Goal: Information Seeking & Learning: Check status

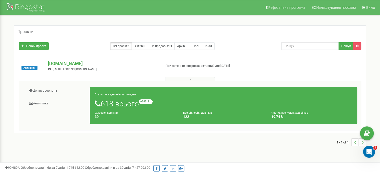
click at [264, 55] on div "Активний [DOMAIN_NAME] [EMAIL_ADDRESS][DOMAIN_NAME] При поточних витратах актив…" at bounding box center [190, 94] width 353 height 78
click at [144, 45] on link "Активні" at bounding box center [140, 46] width 17 height 8
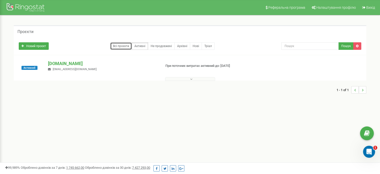
click at [112, 44] on link "Всі проєкти" at bounding box center [121, 46] width 22 height 8
drag, startPoint x: 127, startPoint y: 45, endPoint x: 130, endPoint y: 48, distance: 4.3
click at [127, 45] on link "Всі проєкти" at bounding box center [121, 46] width 22 height 8
click at [53, 64] on p "[DOMAIN_NAME]" at bounding box center [102, 63] width 109 height 7
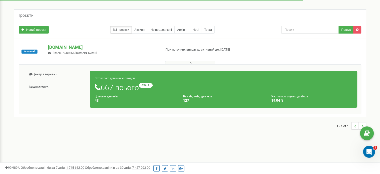
scroll to position [25, 0]
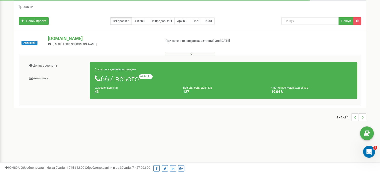
click at [191, 83] on div "Статистика дзвінків за тиждень 667 всього +634 відносно минулого тижня Цільових…" at bounding box center [224, 80] width 268 height 37
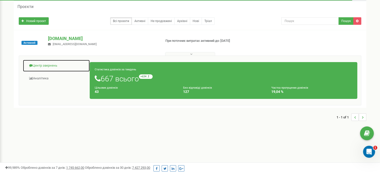
click at [37, 67] on link "Центр звернень" at bounding box center [56, 66] width 67 height 12
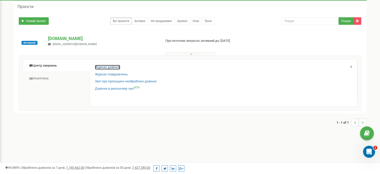
click at [114, 66] on link "Журнал дзвінків" at bounding box center [107, 67] width 25 height 5
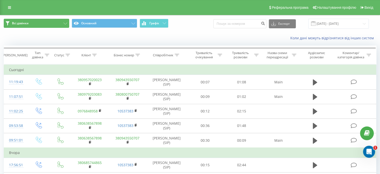
click at [55, 22] on button "Всі дзвінки" at bounding box center [37, 23] width 66 height 9
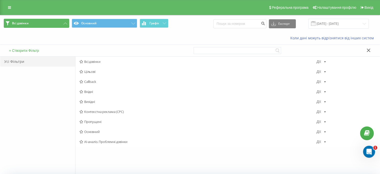
click at [55, 22] on button "Всі дзвінки" at bounding box center [37, 23] width 66 height 9
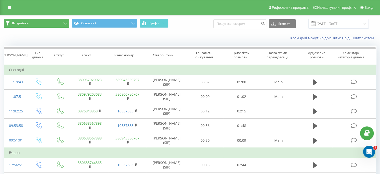
click at [59, 26] on button "Всі дзвінки" at bounding box center [37, 23] width 66 height 9
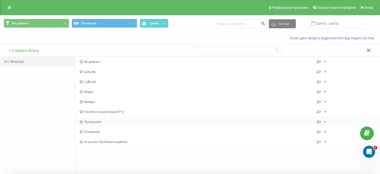
click at [93, 122] on span "Пропущені" at bounding box center [198, 122] width 237 height 4
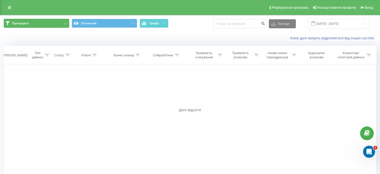
click at [60, 23] on button "Пропущені" at bounding box center [37, 23] width 66 height 9
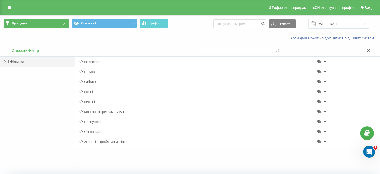
click at [61, 22] on button "Пропущені" at bounding box center [37, 23] width 66 height 9
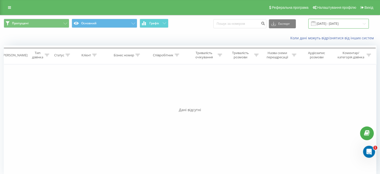
click at [347, 23] on input "23.08.2025 - 23.09.2025" at bounding box center [339, 24] width 61 height 10
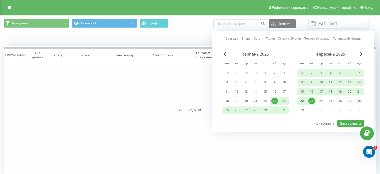
click at [301, 98] on div "22" at bounding box center [302, 101] width 7 height 7
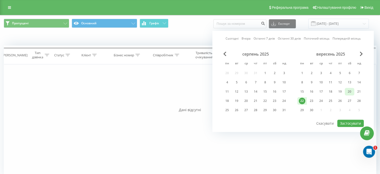
click at [346, 91] on div "20" at bounding box center [350, 92] width 10 height 8
click at [357, 90] on div "21" at bounding box center [359, 91] width 7 height 7
drag, startPoint x: 349, startPoint y: 90, endPoint x: 358, endPoint y: 91, distance: 8.8
click at [358, 91] on div "15 16 17 18 19 20 21" at bounding box center [331, 92] width 67 height 8
drag, startPoint x: 357, startPoint y: 90, endPoint x: 352, endPoint y: 91, distance: 5.3
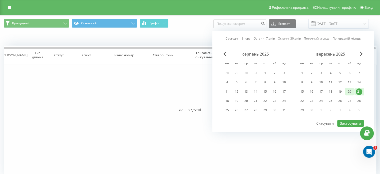
click at [352, 91] on div "15 16 17 18 19 20 21" at bounding box center [331, 92] width 67 height 8
click at [350, 90] on div "20" at bounding box center [350, 91] width 7 height 7
click at [355, 120] on button "Застосувати" at bounding box center [351, 123] width 27 height 7
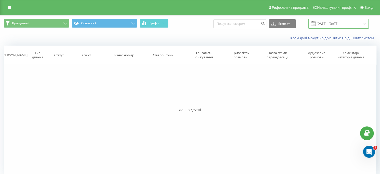
click at [350, 22] on input "20.09.2025 - 21.09.2025" at bounding box center [339, 24] width 61 height 10
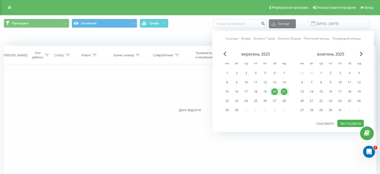
click at [275, 90] on div "20" at bounding box center [275, 91] width 7 height 7
click at [285, 92] on div "21" at bounding box center [284, 91] width 7 height 7
click at [277, 91] on div "20" at bounding box center [275, 91] width 7 height 7
click at [276, 93] on div "20" at bounding box center [275, 91] width 7 height 7
click at [231, 99] on div "22" at bounding box center [228, 101] width 10 height 8
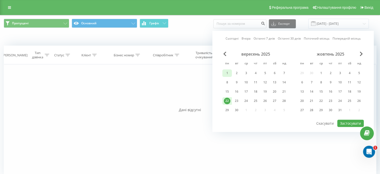
click at [227, 72] on div "1" at bounding box center [227, 73] width 7 height 7
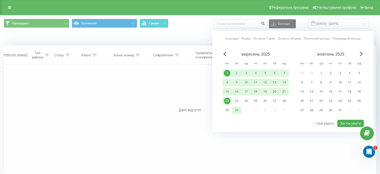
click at [238, 109] on div "30" at bounding box center [237, 110] width 7 height 7
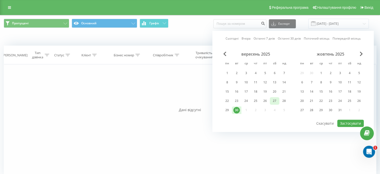
click at [276, 100] on div "27" at bounding box center [275, 101] width 7 height 7
click at [284, 99] on div "28" at bounding box center [284, 101] width 7 height 7
click at [228, 70] on div "1" at bounding box center [227, 73] width 7 height 7
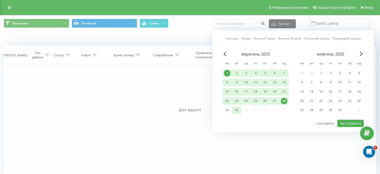
drag, startPoint x: 285, startPoint y: 100, endPoint x: 237, endPoint y: 109, distance: 49.1
click at [237, 109] on div "1 2 3 4 5 6 7 8 9 10 11 12 13 14 15 16 17 18 19 20 21 22 23 24 25 26 27 28 29 3…" at bounding box center [256, 91] width 67 height 45
click at [237, 108] on div "30" at bounding box center [237, 110] width 7 height 7
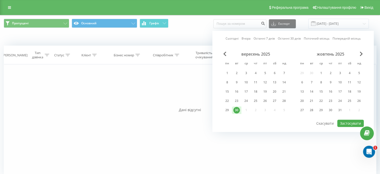
drag, startPoint x: 230, startPoint y: 84, endPoint x: 236, endPoint y: 110, distance: 26.3
click at [236, 110] on div "1 2 3 4 5 6 7 8 9 10 11 12 13 14 15 16 17 18 19 20 21 22 23 24 25 26 27 28 29 3…" at bounding box center [256, 91] width 67 height 45
click at [227, 71] on div "1" at bounding box center [227, 73] width 7 height 7
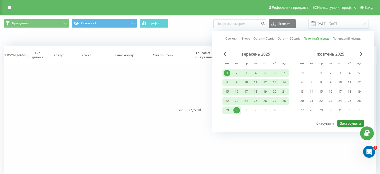
drag, startPoint x: 359, startPoint y: 122, endPoint x: 353, endPoint y: 121, distance: 6.0
click at [359, 122] on button "Застосувати" at bounding box center [351, 123] width 27 height 7
type input "01.09.2025 - 30.09.2025"
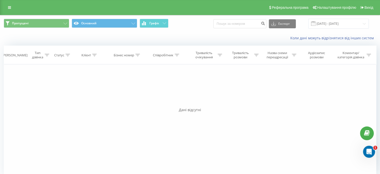
click at [161, 94] on div "Фільтрувати за умовою Дорівнює Введіть значення Скасувати OK Фільтрувати за умо…" at bounding box center [190, 120] width 373 height 113
click at [37, 22] on button "Пропущені" at bounding box center [37, 23] width 66 height 9
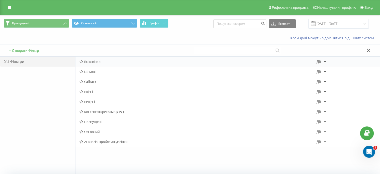
click at [104, 59] on div "Всі дзвінки Дії Редагувати Копіювати Видалити За замовчуванням Поділитися" at bounding box center [228, 62] width 305 height 10
click at [99, 63] on span "Всі дзвінки" at bounding box center [198, 62] width 237 height 4
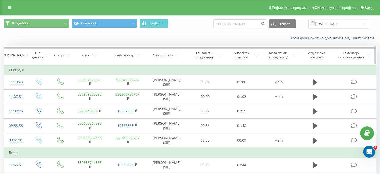
click at [45, 55] on icon at bounding box center [47, 55] width 5 height 3
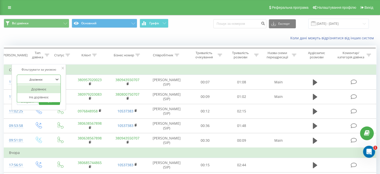
click at [50, 78] on div at bounding box center [36, 79] width 36 height 5
click at [49, 91] on div "Введіть значення" at bounding box center [36, 91] width 36 height 4
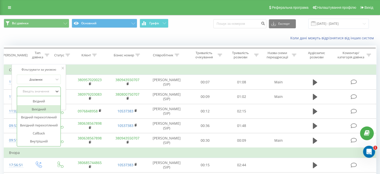
click at [44, 109] on div "Вихідний" at bounding box center [39, 109] width 44 height 8
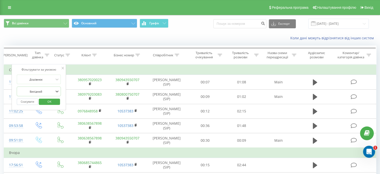
click at [48, 89] on div at bounding box center [36, 91] width 36 height 5
click at [66, 75] on div "Фільтрувати за умовою Дорівнює Вихідний Скасувати OK" at bounding box center [39, 87] width 55 height 46
click at [34, 100] on button "Скасувати" at bounding box center [27, 102] width 21 height 6
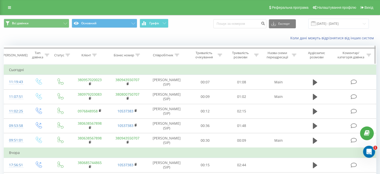
click at [63, 57] on div "Статус" at bounding box center [59, 55] width 10 height 4
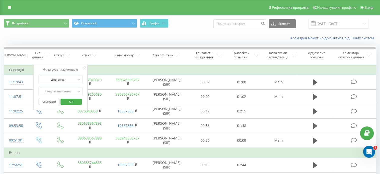
click at [84, 65] on div "Фільтрувати за умовою Дорівнює Введіть значення Скасувати OK" at bounding box center [61, 87] width 55 height 46
click at [84, 67] on icon at bounding box center [84, 68] width 3 height 3
